Goal: Ask a question

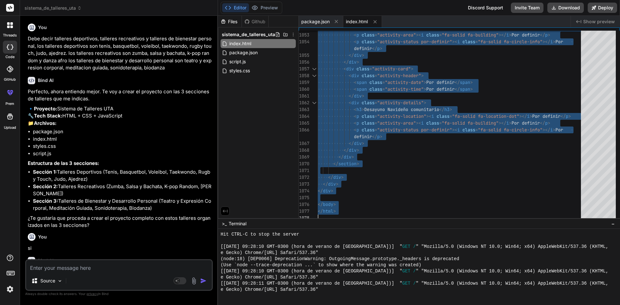
scroll to position [534, 0]
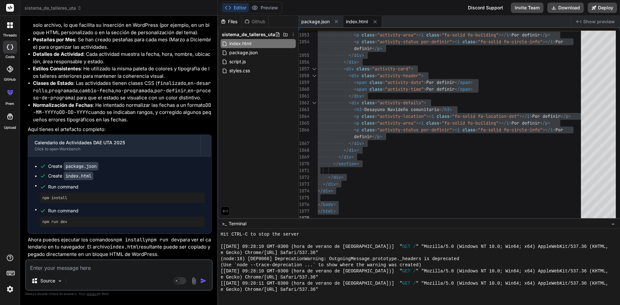
click at [117, 270] on textarea at bounding box center [119, 266] width 186 height 12
type textarea "M"
type textarea "x"
type textarea "p"
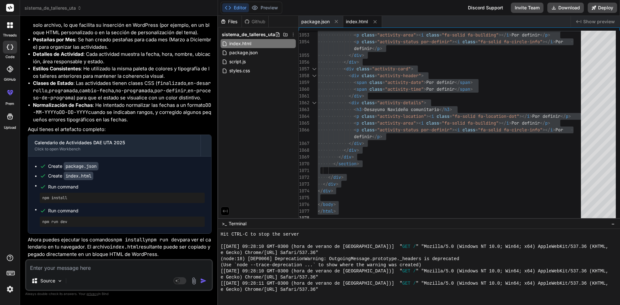
type textarea "x"
type textarea "po"
type textarea "x"
type textarea "pod"
type textarea "x"
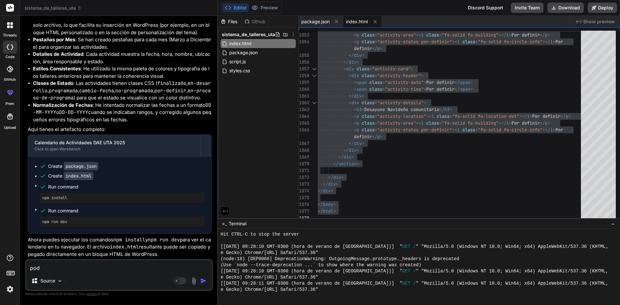
type textarea "podr"
type textarea "x"
type textarea "podri"
type textarea "x"
type textarea "podria"
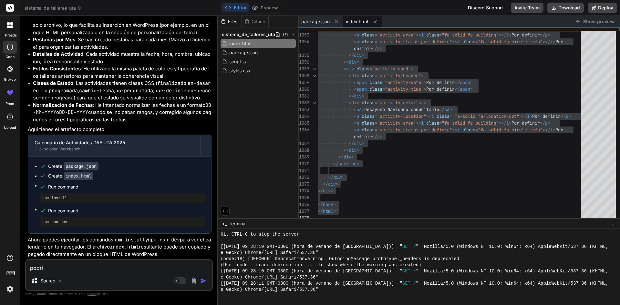
type textarea "x"
type textarea "podrias"
type textarea "x"
type textarea "podrias"
type textarea "x"
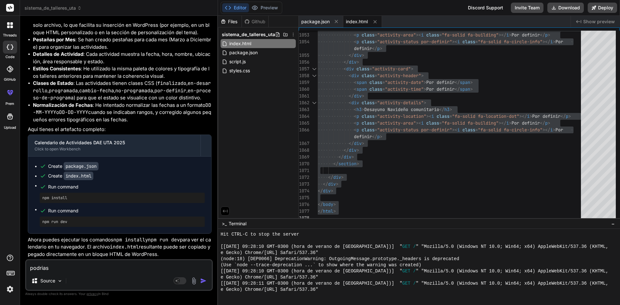
type textarea "podrias d"
type textarea "x"
type textarea "podrias da"
type textarea "x"
type textarea "podrias dae"
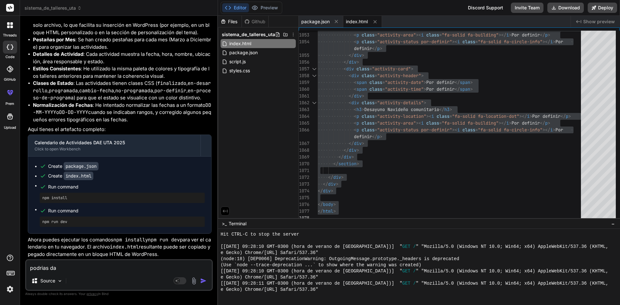
type textarea "x"
type textarea "podrias da"
type textarea "x"
type textarea "podrias dar"
type textarea "x"
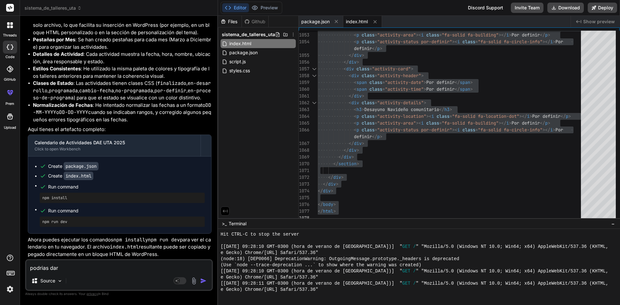
type textarea "podrias darm"
type textarea "x"
type textarea "podrias darme"
type textarea "x"
type textarea "podrias darme"
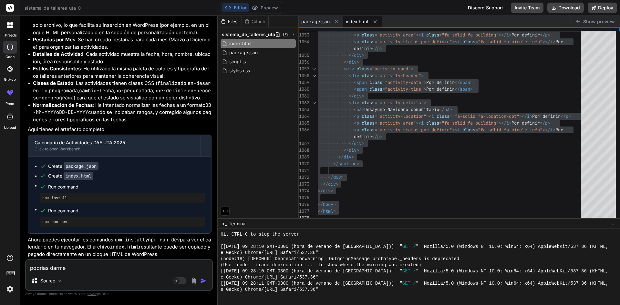
type textarea "x"
type textarea "podrias darme u"
type textarea "x"
type textarea "podrias darme un"
type textarea "x"
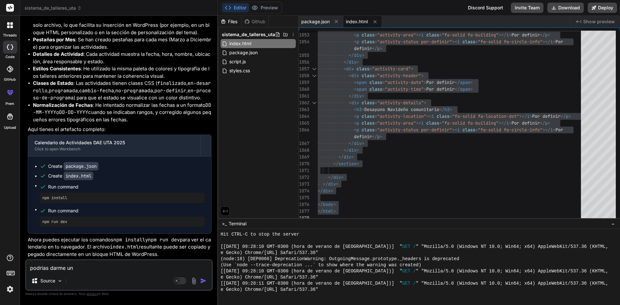
type textarea "podrias darme un"
type textarea "x"
type textarea "podrias darme un f"
type textarea "x"
type textarea "podrias darme un fo"
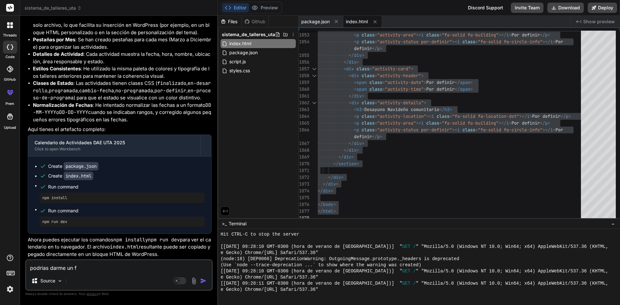
type textarea "x"
type textarea "podrias darme un for"
type textarea "x"
type textarea "podrias darme un form"
type textarea "x"
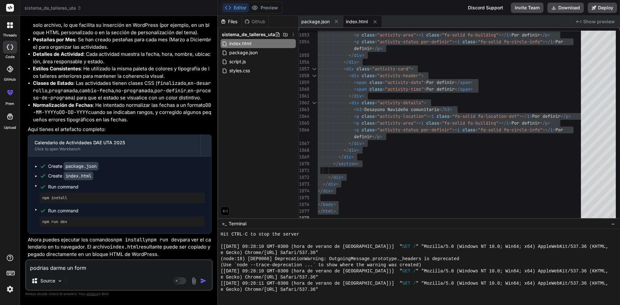
type textarea "podrias darme un forma"
type textarea "x"
type textarea "podrias darme un format"
type textarea "x"
type textarea "podrias darme un formato"
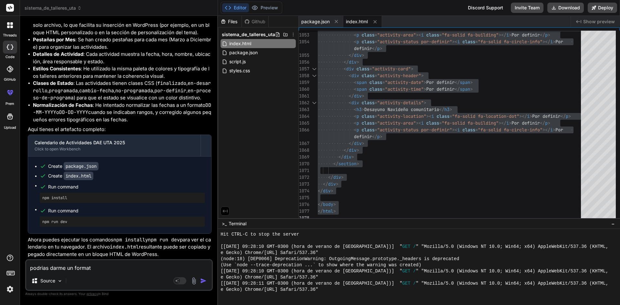
type textarea "x"
type textarea "podrias darme un formato"
type textarea "x"
type textarea "podrias darme un formato p"
type textarea "x"
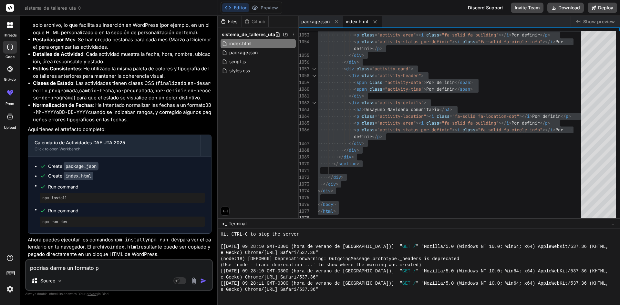
type textarea "podrias darme un formato pa"
type textarea "x"
type textarea "podrias darme un formato par"
type textarea "x"
type textarea "podrias darme un formato para"
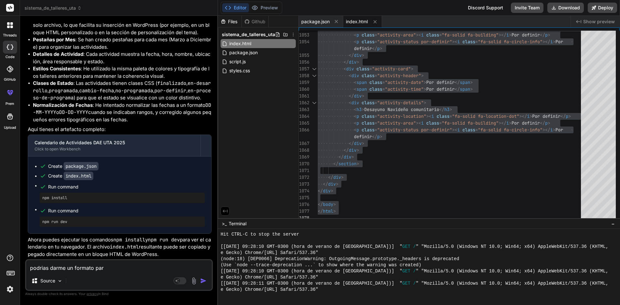
type textarea "x"
type textarea "podrias darme un formato para"
type textarea "x"
type textarea "podrias darme un formato para a"
type textarea "x"
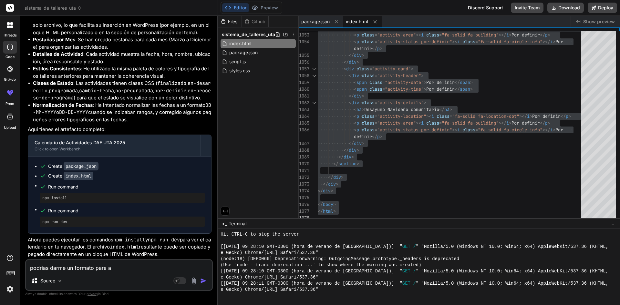
type textarea "podrias darme un formato para ad"
type textarea "x"
type textarea "podrias darme un formato para adj"
type textarea "x"
type textarea "podrias darme un formato para adju"
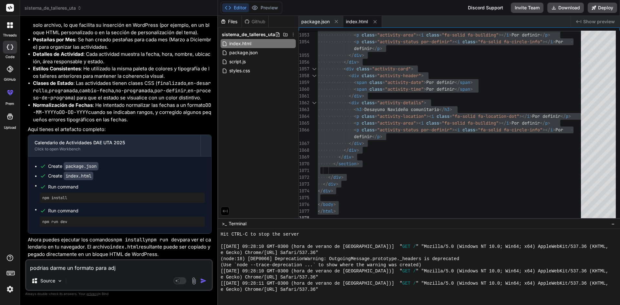
type textarea "x"
type textarea "podrias darme un formato para adjun"
type textarea "x"
type textarea "podrias darme un formato para adjunt"
type textarea "x"
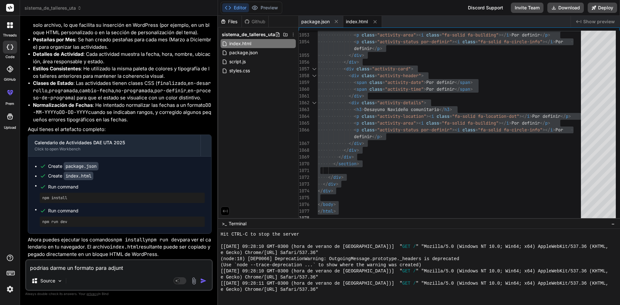
type textarea "podrias darme un formato para adjunta"
type textarea "x"
type textarea "podrias darme un formato para adjuntar"
type textarea "x"
type textarea "podrias darme un formato para adjuntar"
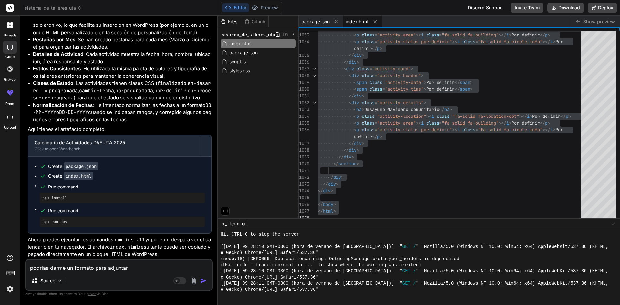
type textarea "x"
type textarea "podrias darme un formato para adjuntar r"
type textarea "x"
type textarea "podrias darme un formato para adjuntar re"
type textarea "x"
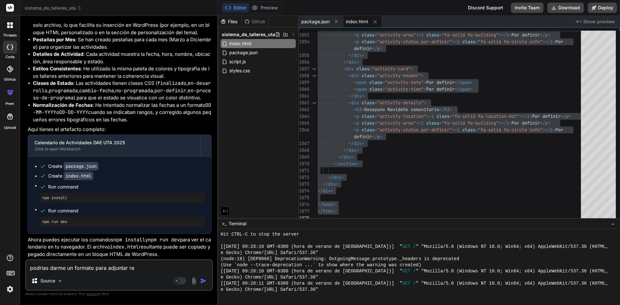
type textarea "podrias darme un formato para adjuntar reg"
type textarea "x"
type textarea "podrias darme un formato para adjuntar regl"
type textarea "x"
type textarea "podrias darme un formato para adjuntar regla"
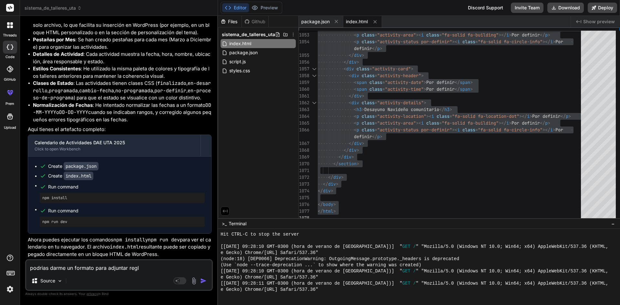
type textarea "x"
type textarea "podrias darme un formato para adjuntar reglam"
type textarea "x"
type textarea "podrias darme un formato para adjuntar reglame"
type textarea "x"
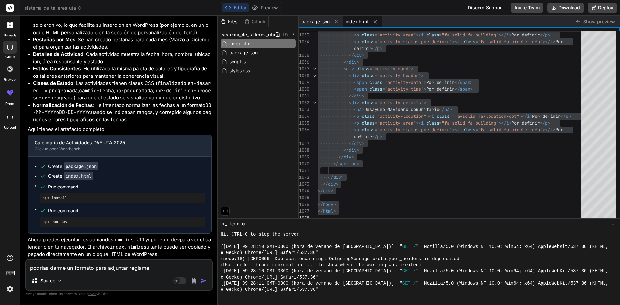
type textarea "podrias darme un formato para adjuntar reglamen"
type textarea "x"
type textarea "podrias darme un formato para adjuntar reglament"
type textarea "x"
type textarea "podrias darme un formato para adjuntar reglamento"
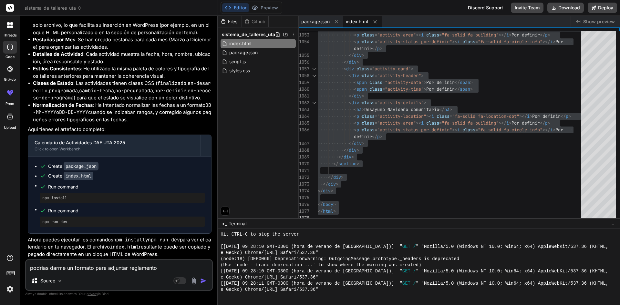
type textarea "x"
type textarea "podrias darme un formato para adjuntar reglamentos"
type textarea "x"
type textarea "podrias darme un formato para adjuntar reglamentos"
type textarea "x"
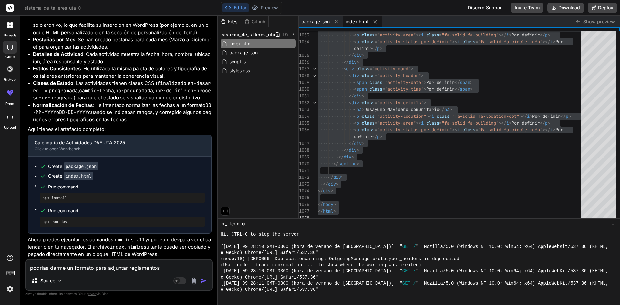
type textarea "podrias darme un formato para adjuntar reglamentos y"
type textarea "x"
type textarea "podrias darme un formato para adjuntar reglamentos y"
type textarea "x"
type textarea "podrias darme un formato para adjuntar reglamentos y l"
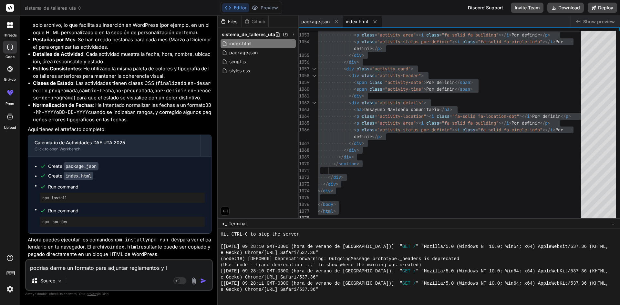
type textarea "x"
type textarea "podrias darme un formato para adjuntar reglamentos y"
type textarea "x"
type textarea "podrias darme un formato para adjuntar reglamentos y s"
type textarea "x"
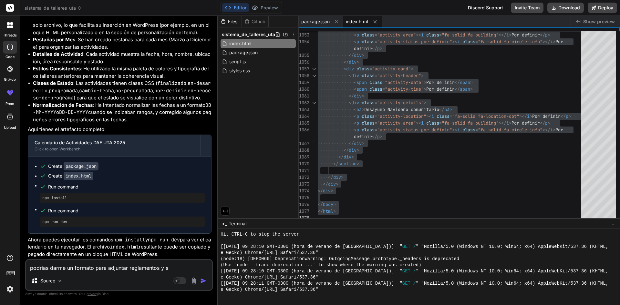
type textarea "podrias darme un formato para adjuntar reglamentos y se"
type textarea "x"
type textarea "podrias darme un formato para adjuntar reglamentos y se"
type textarea "x"
type textarea "podrias darme un formato para adjuntar reglamentos y se p"
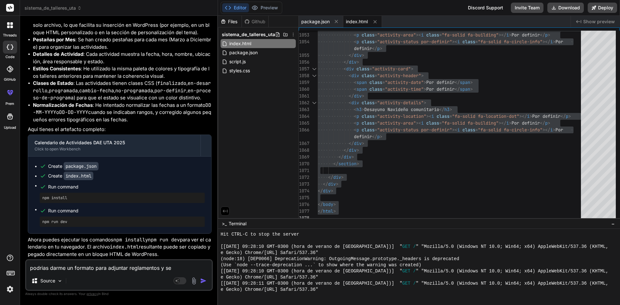
type textarea "x"
type textarea "podrias darme un formato para adjuntar reglamentos y se pu"
type textarea "x"
type textarea "podrias darme un formato para adjuntar reglamentos y se pue"
type textarea "x"
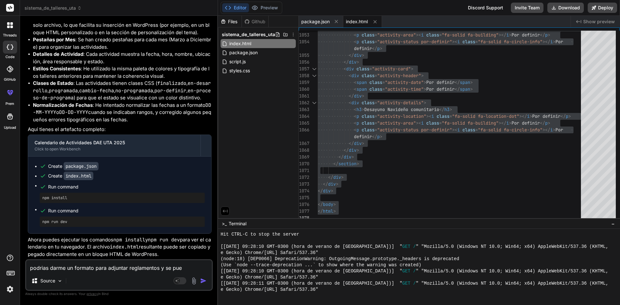
type textarea "podrias darme un formato para adjuntar reglamentos y se pued"
type textarea "x"
type textarea "podrias darme un formato para adjuntar reglamentos y se pueda"
type textarea "x"
type textarea "podrias darme un formato para adjuntar reglamentos y se pueda"
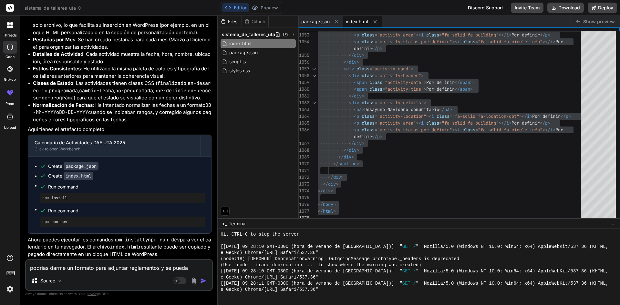
type textarea "x"
type textarea "podrias darme un formato para adjuntar reglamentos y se pueda v"
type textarea "x"
type textarea "podrias darme un formato para adjuntar reglamentos y se pueda vu"
type textarea "x"
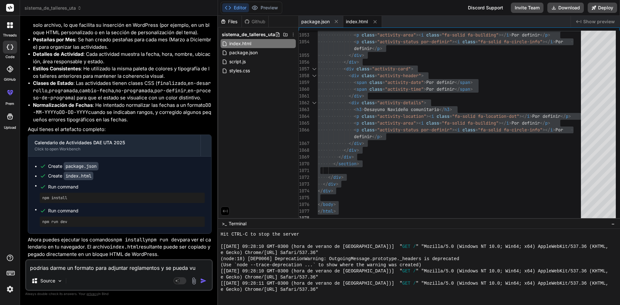
type textarea "podrias darme un formato para adjuntar reglamentos y se pueda vus"
type textarea "x"
type textarea "podrias darme un formato para adjuntar reglamentos y se pueda vu"
type textarea "x"
type textarea "podrias darme un formato para adjuntar reglamentos y se pueda v"
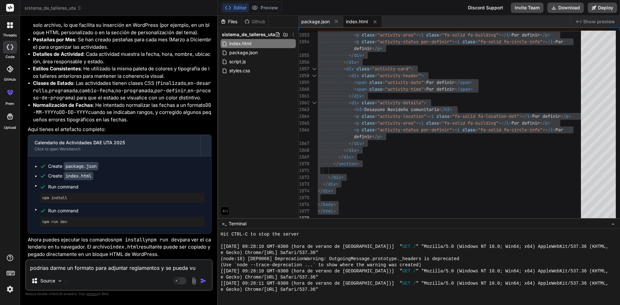
type textarea "x"
type textarea "podrias darme un formato para adjuntar reglamentos y se pueda vi"
type textarea "x"
type textarea "podrias darme un formato para adjuntar reglamentos y se pueda vis"
type textarea "x"
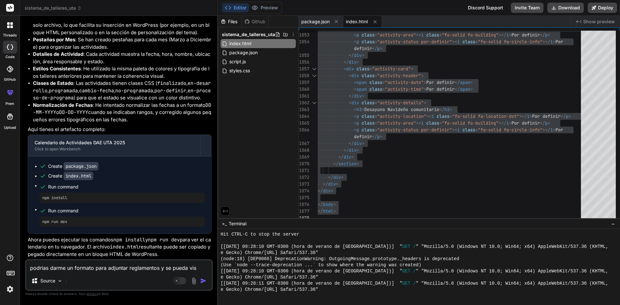
type textarea "podrias darme un formato para adjuntar reglamentos y se pueda visu"
type textarea "x"
type textarea "podrias darme un formato para adjuntar reglamentos y se pueda visua"
type textarea "x"
type textarea "podrias darme un formato para adjuntar reglamentos y se pueda visual"
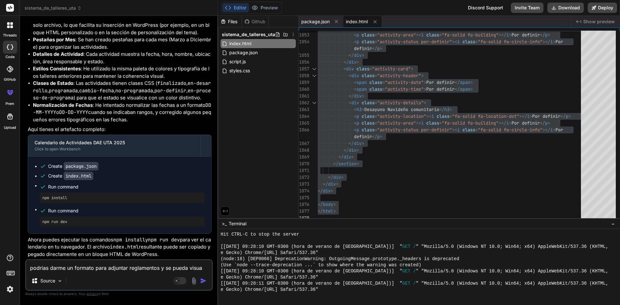
type textarea "x"
type textarea "podrias darme un formato para adjuntar reglamentos y se pueda visuali"
type textarea "x"
type textarea "podrias darme un formato para adjuntar reglamentos y se pueda visualiz"
type textarea "x"
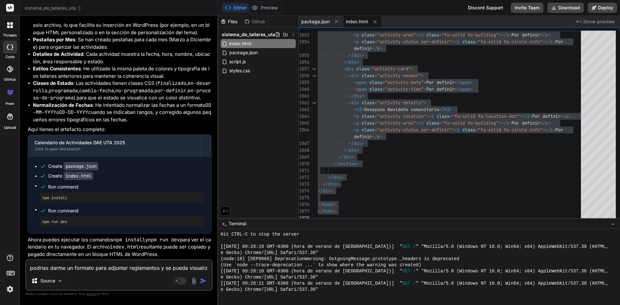
type textarea "podrias darme un formato para adjuntar reglamentos y se pueda visualiza"
type textarea "x"
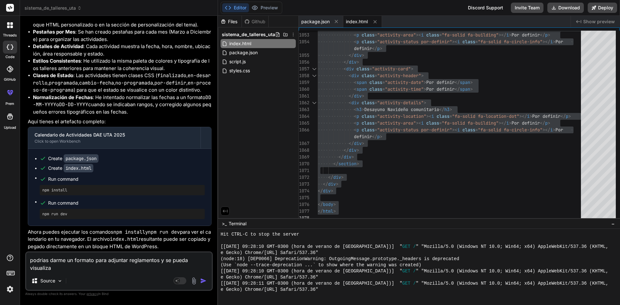
type textarea "podrias darme un formato para adjuntar reglamentos y se pueda visualizar"
type textarea "x"
type textarea "podrias darme un formato para adjuntar reglamentos y se pueda visualizar"
type textarea "x"
type textarea "podrias darme un formato para adjuntar reglamentos y se pueda visualizar e"
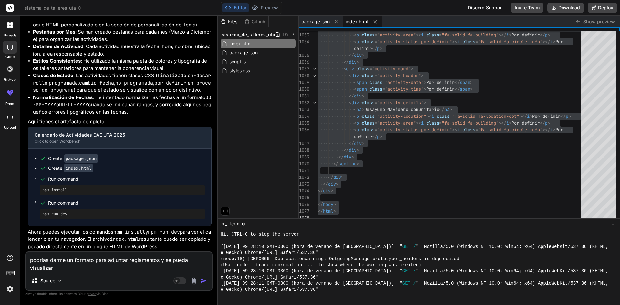
type textarea "x"
type textarea "podrias darme un formato para adjuntar reglamentos y se pueda visualizar el"
type textarea "x"
type textarea "podrias darme un formato para adjuntar reglamentos y se pueda visualizar el"
type textarea "x"
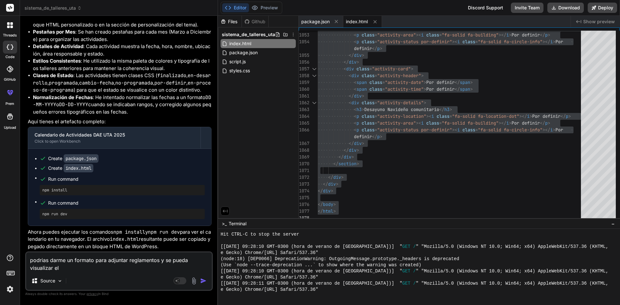
type textarea "podrias darme un formato para adjuntar reglamentos y se pueda visualizar el p"
type textarea "x"
type textarea "podrias darme un formato para adjuntar reglamentos y se pueda visualizar el pd"
type textarea "x"
type textarea "podrias darme un formato para adjuntar reglamentos y se pueda visualizar el pdf"
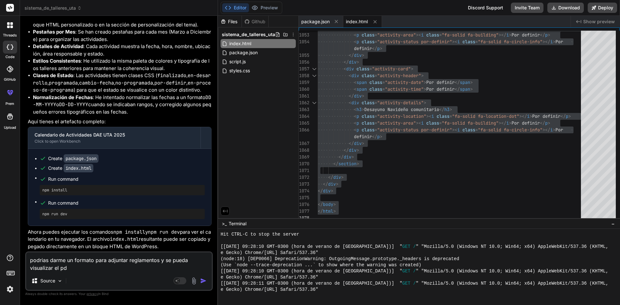
type textarea "x"
type textarea "podrias darme un formato para adjuntar reglamentos y se pueda visualizar el pdf"
type textarea "x"
type textarea "podrias darme un formato para adjuntar reglamentos y se pueda visualizar el pdf…"
type textarea "x"
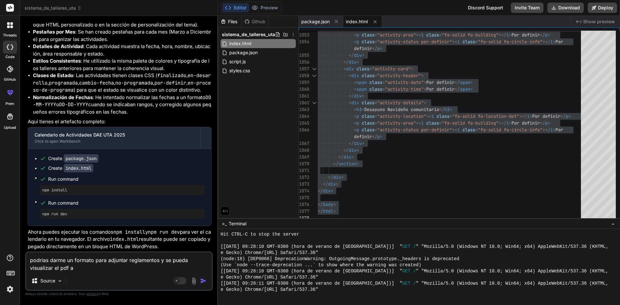
type textarea "podrias darme un formato para adjuntar reglamentos y se pueda visualizar el pdf…"
type textarea "x"
type textarea "podrias darme un formato para adjuntar reglamentos y se pueda visualizar el pdf…"
type textarea "x"
type textarea "podrias darme un formato para adjuntar reglamentos y se pueda visualizar el pdf…"
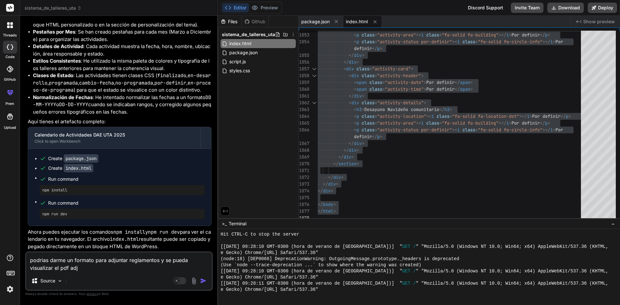
type textarea "x"
type textarea "podrias darme un formato para adjuntar reglamentos y se pueda visualizar el pdf…"
type textarea "x"
type textarea "podrias darme un formato para adjuntar reglamentos y se pueda visualizar el pdf…"
type textarea "x"
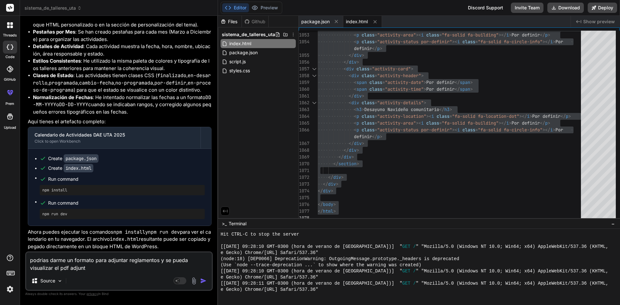
type textarea "podrias darme un formato para adjuntar reglamentos y se pueda visualizar el pdf…"
type textarea "x"
type textarea "podrias darme un formato para adjuntar reglamentos y se pueda visualizar el pdf…"
type textarea "x"
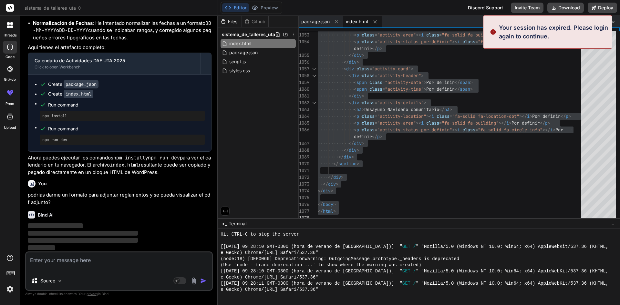
scroll to position [0, 0]
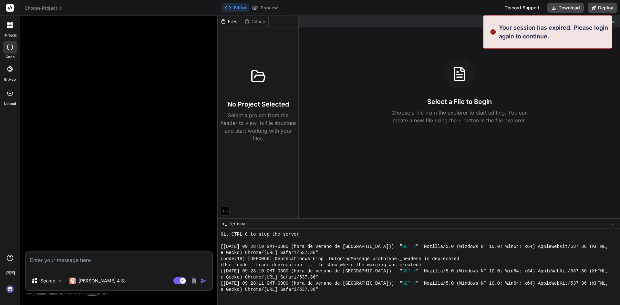
type textarea "x"
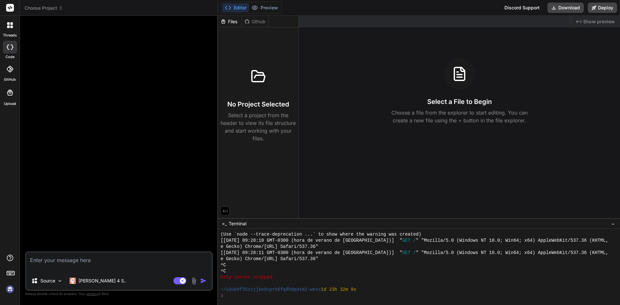
type textarea "podrias darme un formato para adjuntar reglamentos y se pueda visualizar el pdf…"
click at [202, 282] on img "button" at bounding box center [203, 281] width 6 height 6
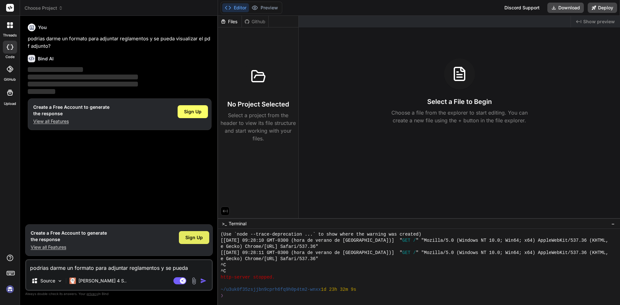
click at [195, 238] on span "Sign Up" at bounding box center [193, 237] width 17 height 6
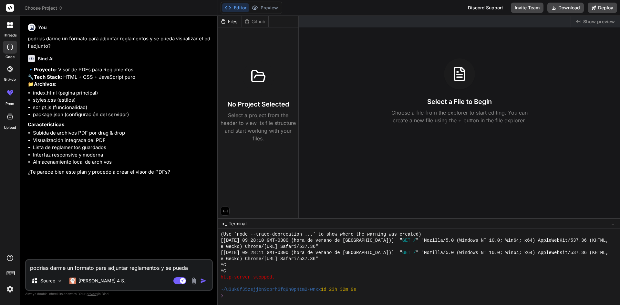
type textarea "x"
click at [131, 263] on textarea "podrias darme un formato para adjuntar reglamentos y se pueda visualizar el pdf…" at bounding box center [119, 266] width 186 height 12
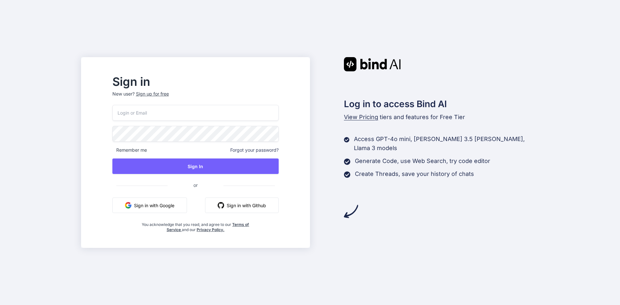
click at [171, 211] on button "Sign in with Google" at bounding box center [149, 205] width 75 height 15
